Goal: Task Accomplishment & Management: Use online tool/utility

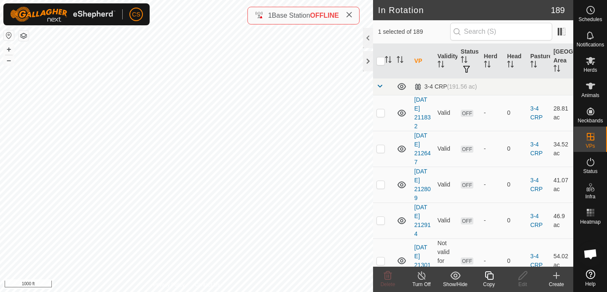
click at [490, 277] on icon at bounding box center [489, 275] width 11 height 10
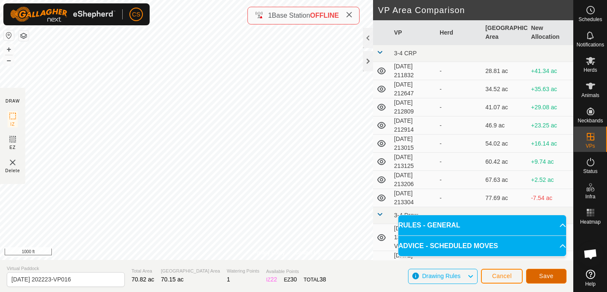
click at [547, 275] on span "Save" at bounding box center [546, 275] width 14 height 7
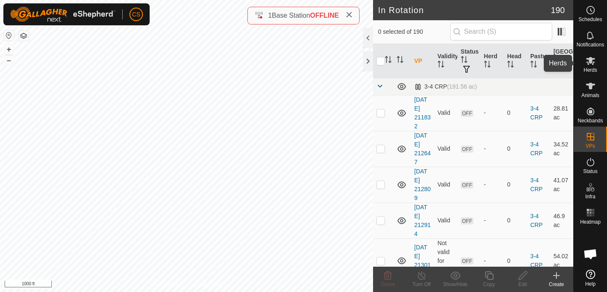
click at [591, 63] on icon at bounding box center [590, 61] width 9 height 8
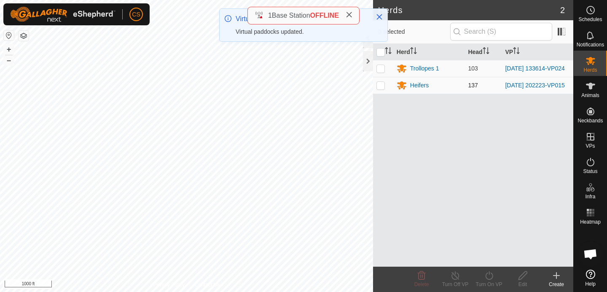
click at [381, 87] on p-checkbox at bounding box center [381, 85] width 8 height 7
checkbox input "true"
click at [490, 272] on icon at bounding box center [489, 275] width 11 height 10
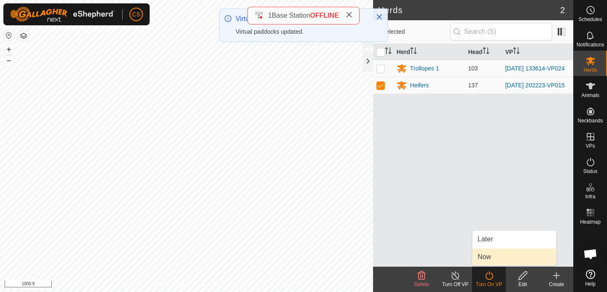
click at [487, 255] on link "Now" at bounding box center [514, 256] width 83 height 17
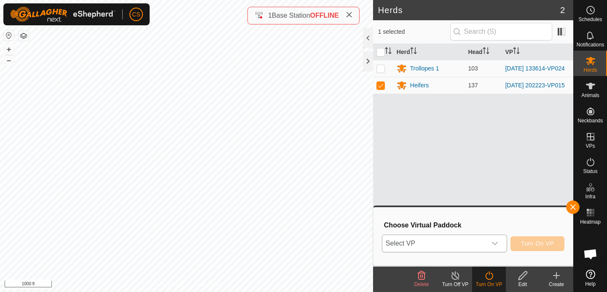
click at [476, 242] on span "Select VP" at bounding box center [434, 243] width 104 height 17
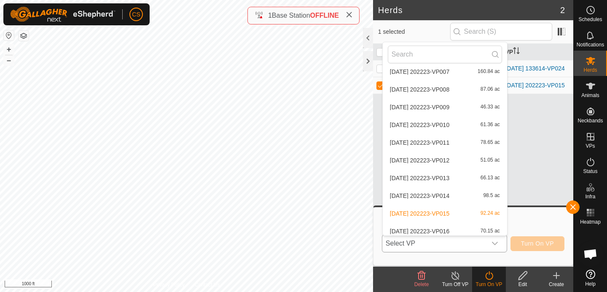
scroll to position [3390, 0]
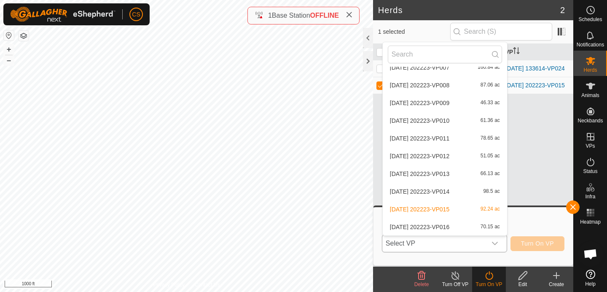
click at [441, 222] on li "[DATE] 202223-VP016 70.15 ac" at bounding box center [445, 226] width 124 height 17
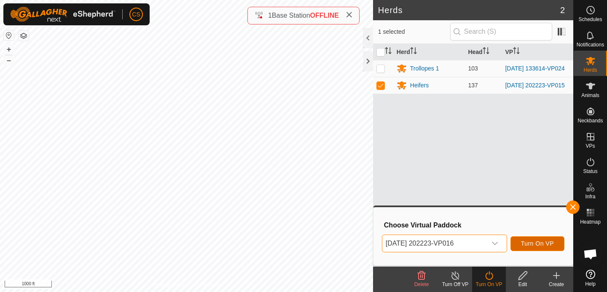
click at [541, 239] on button "Turn On VP" at bounding box center [538, 243] width 54 height 15
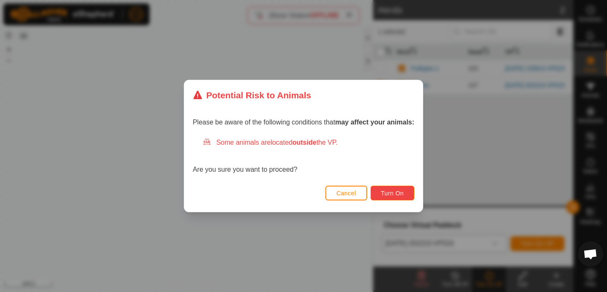
click at [403, 198] on button "Turn On" at bounding box center [393, 193] width 44 height 15
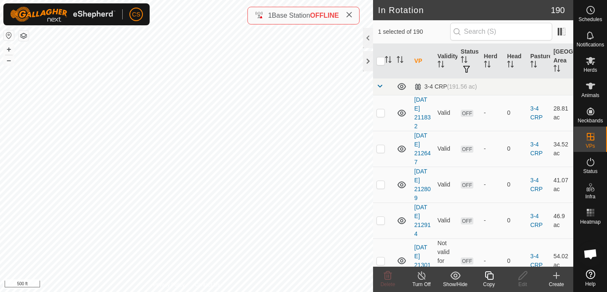
click at [489, 274] on icon at bounding box center [489, 275] width 8 height 8
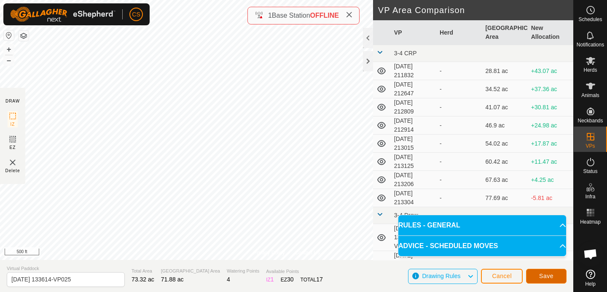
click at [553, 275] on span "Save" at bounding box center [546, 275] width 14 height 7
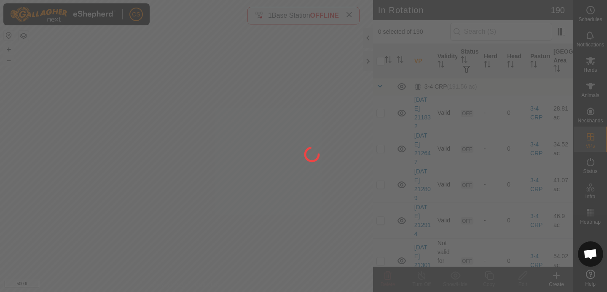
click at [89, 151] on div at bounding box center [303, 146] width 607 height 292
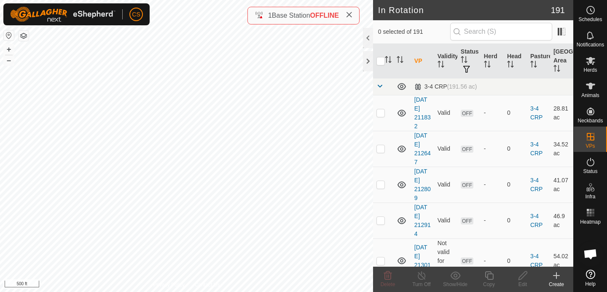
checkbox input "true"
checkbox input "false"
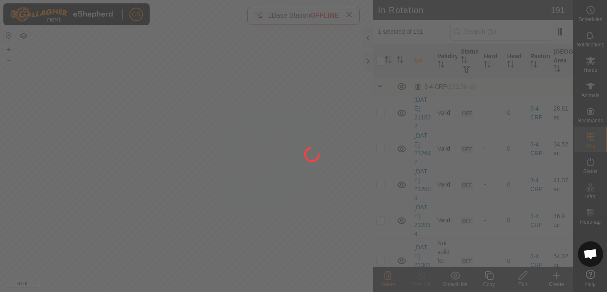
click at [54, 64] on div at bounding box center [303, 146] width 607 height 292
drag, startPoint x: 26, startPoint y: 111, endPoint x: 129, endPoint y: 192, distance: 130.7
click at [129, 193] on div at bounding box center [303, 146] width 607 height 292
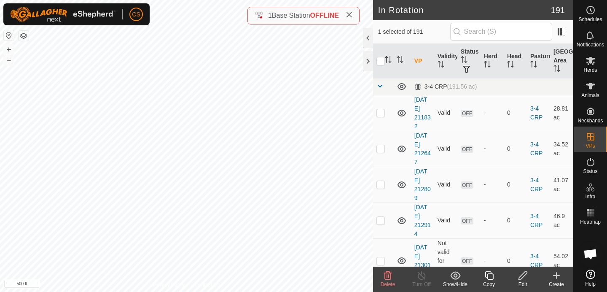
checkbox input "true"
checkbox input "false"
checkbox input "true"
checkbox input "false"
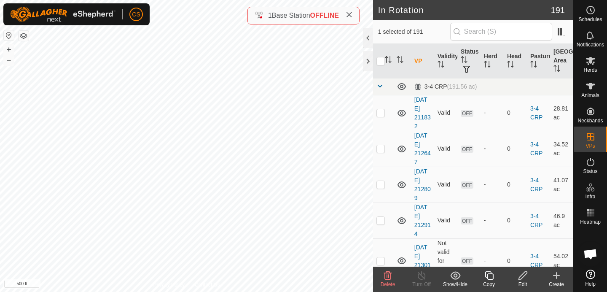
checkbox input "true"
checkbox input "false"
checkbox input "true"
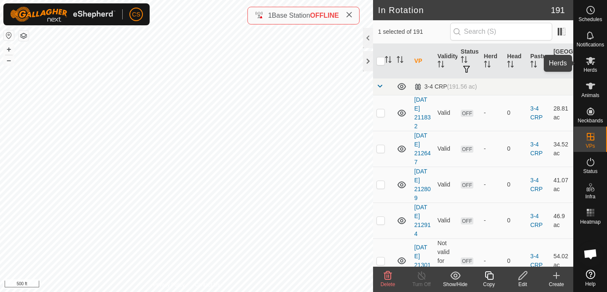
click at [594, 64] on icon at bounding box center [591, 61] width 10 height 10
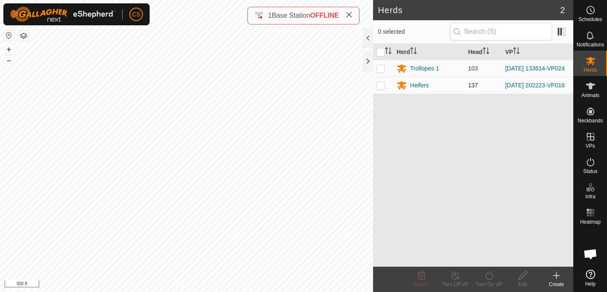
click at [378, 87] on p-checkbox at bounding box center [381, 85] width 8 height 7
checkbox input "true"
click at [381, 70] on p-checkbox at bounding box center [381, 68] width 8 height 7
checkbox input "true"
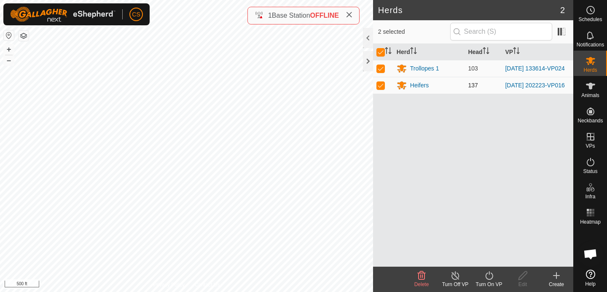
click at [382, 89] on p-checkbox at bounding box center [381, 85] width 8 height 7
checkbox input "false"
click at [490, 276] on icon at bounding box center [489, 275] width 11 height 10
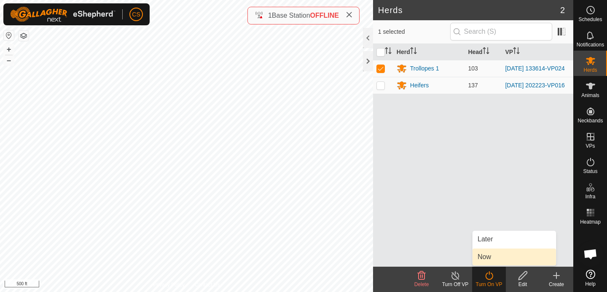
click at [485, 262] on link "Now" at bounding box center [514, 256] width 83 height 17
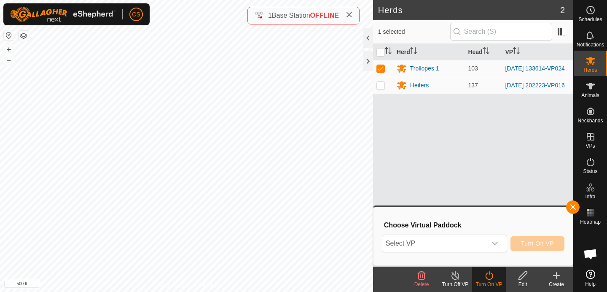
click at [459, 253] on div "Choose Virtual Paddock Select VP Turn On VP" at bounding box center [473, 236] width 189 height 48
click at [459, 252] on p-select "Select VP" at bounding box center [444, 243] width 125 height 18
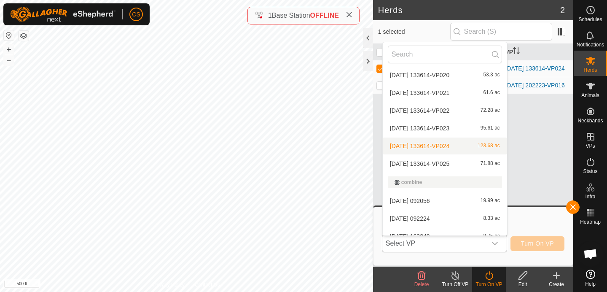
scroll to position [518, 0]
click at [433, 164] on li "[DATE] 133614-VP025 71.88 ac" at bounding box center [445, 162] width 124 height 17
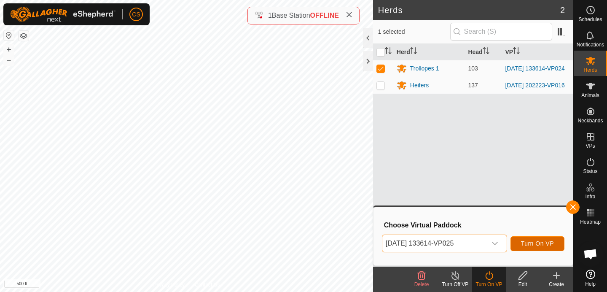
click at [539, 240] on span "Turn On VP" at bounding box center [537, 243] width 33 height 7
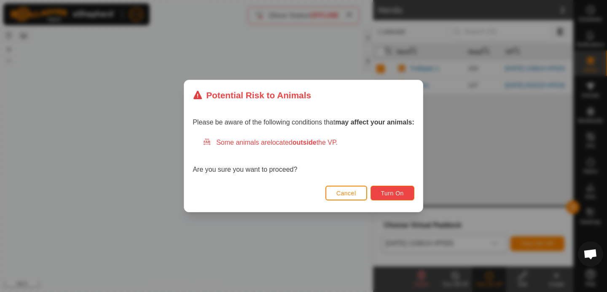
click at [392, 191] on span "Turn On" at bounding box center [392, 193] width 23 height 7
